Goal: Task Accomplishment & Management: Complete application form

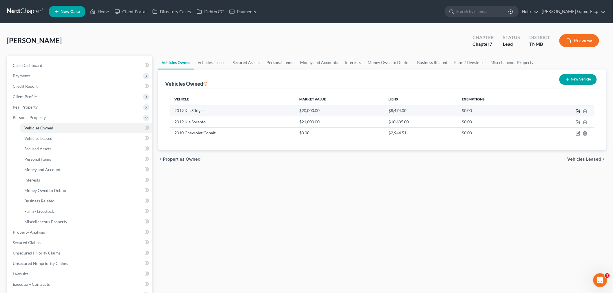
click at [576, 114] on icon "button" at bounding box center [578, 111] width 5 height 5
select select "0"
select select "7"
select select "2"
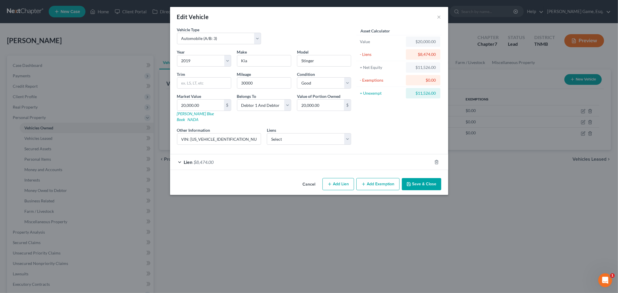
click at [546, 209] on div "Edit Vehicle × Vehicle Type Select Automobile (A/B: 3) Truck (A/B: 3) Trailer (…" at bounding box center [309, 146] width 618 height 293
click at [448, 19] on div "Edit Vehicle ×" at bounding box center [309, 17] width 278 height 20
click at [441, 19] on button "×" at bounding box center [439, 16] width 4 height 7
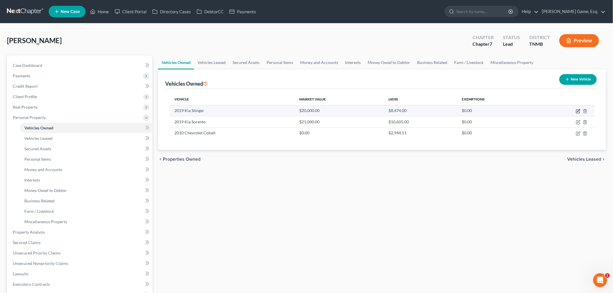
click at [578, 112] on icon "button" at bounding box center [579, 110] width 3 height 3
select select "0"
select select "7"
select select "2"
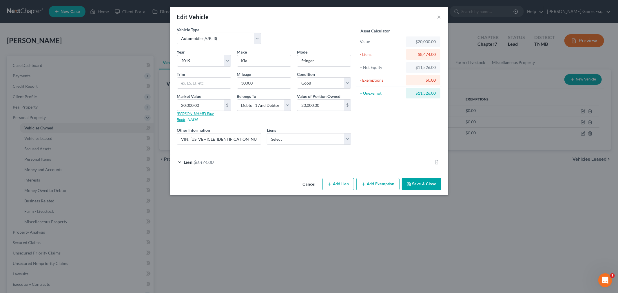
click at [177, 122] on link "Kelly Blue Book" at bounding box center [195, 116] width 37 height 11
click at [441, 19] on button "×" at bounding box center [439, 16] width 4 height 7
